Goal: Task Accomplishment & Management: Use online tool/utility

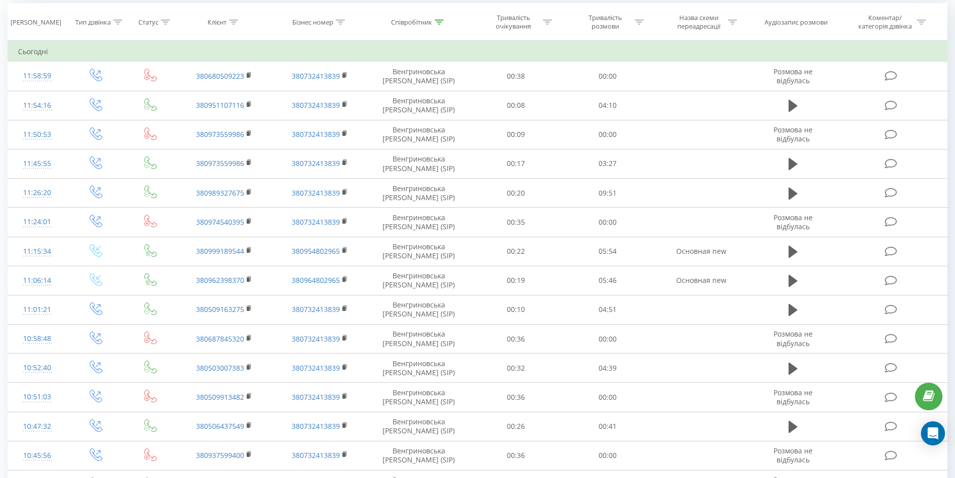
scroll to position [88, 0]
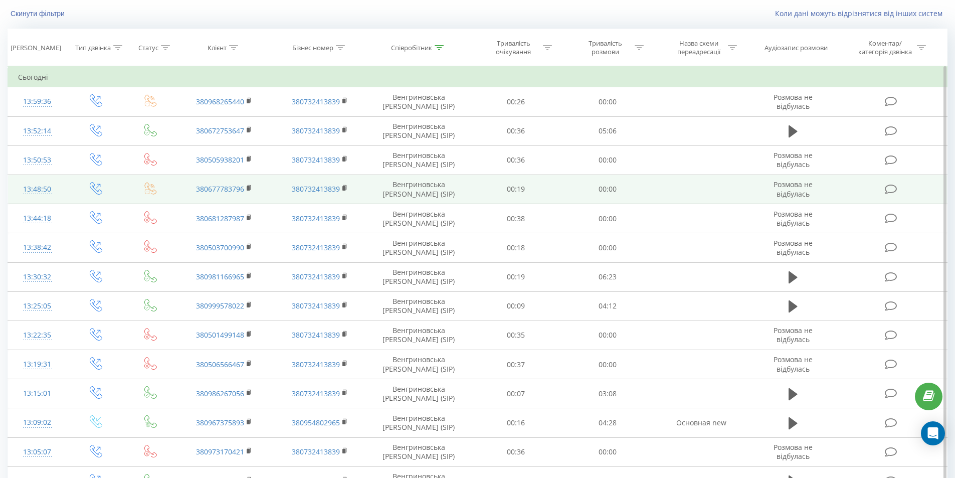
scroll to position [100, 0]
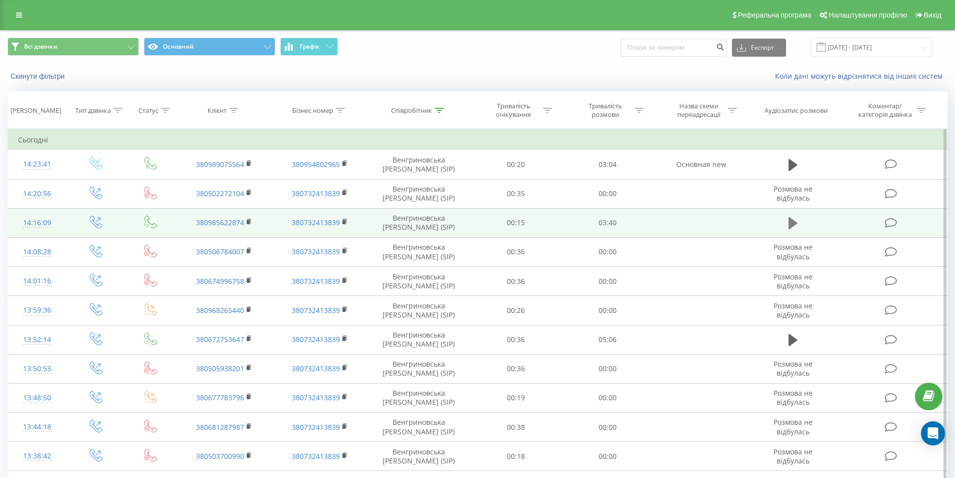
click at [795, 220] on icon at bounding box center [793, 223] width 9 height 14
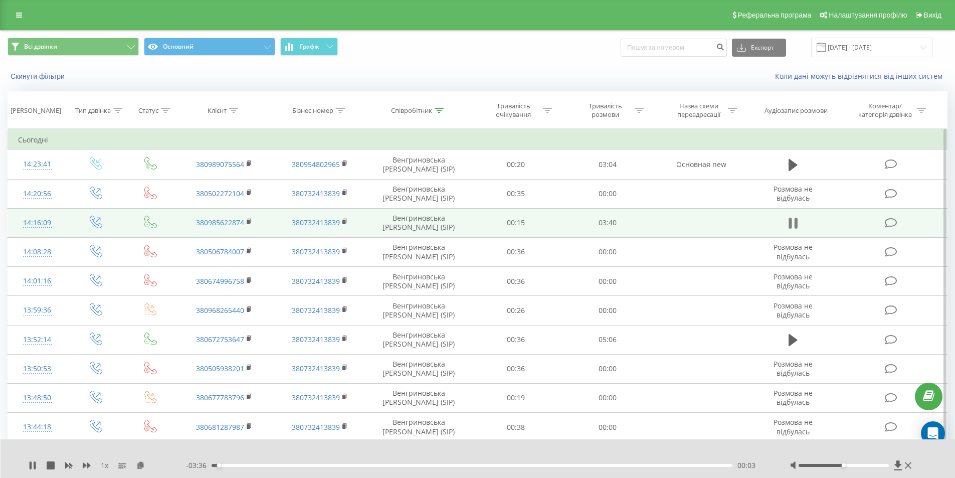
click at [789, 223] on icon at bounding box center [790, 223] width 3 height 11
click at [247, 223] on rect at bounding box center [248, 222] width 3 height 5
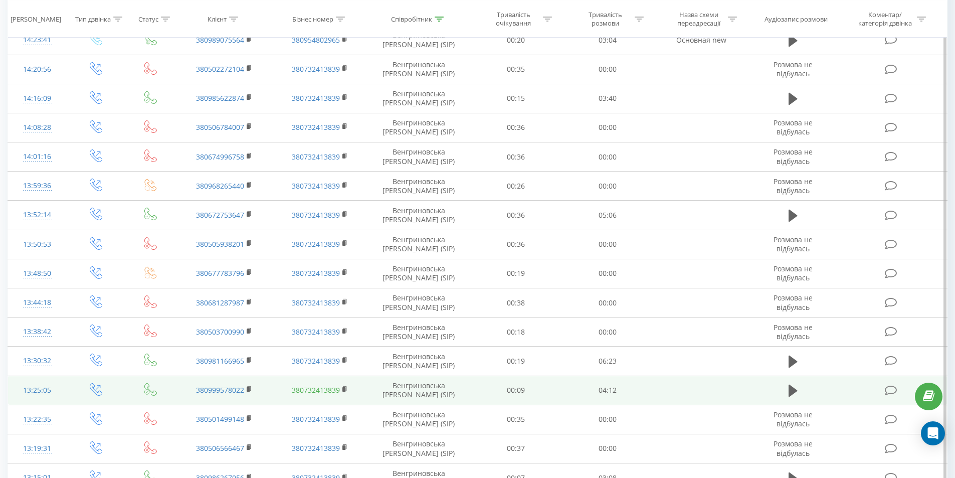
scroll to position [439, 0]
